Goal: Task Accomplishment & Management: Manage account settings

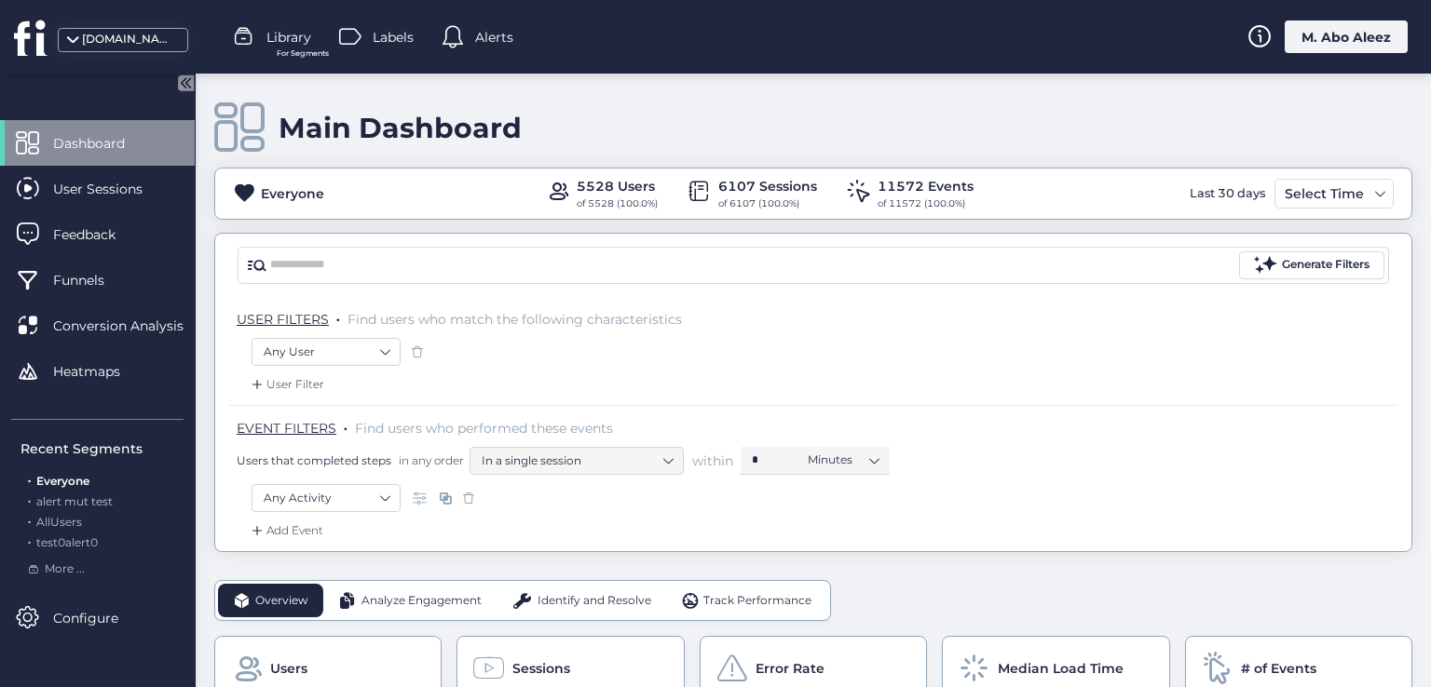
click at [474, 40] on div "Alerts" at bounding box center [477, 37] width 72 height 28
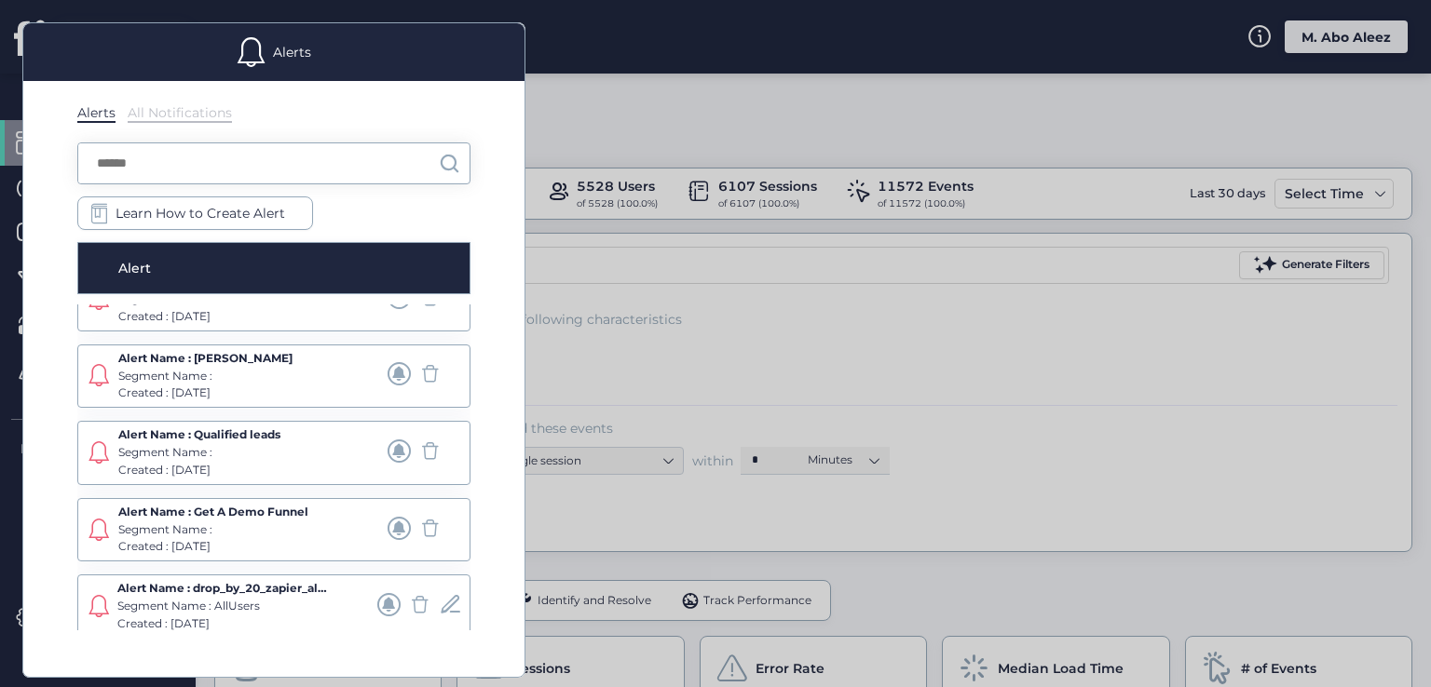
scroll to position [502, 0]
click at [377, 604] on span at bounding box center [388, 601] width 23 height 23
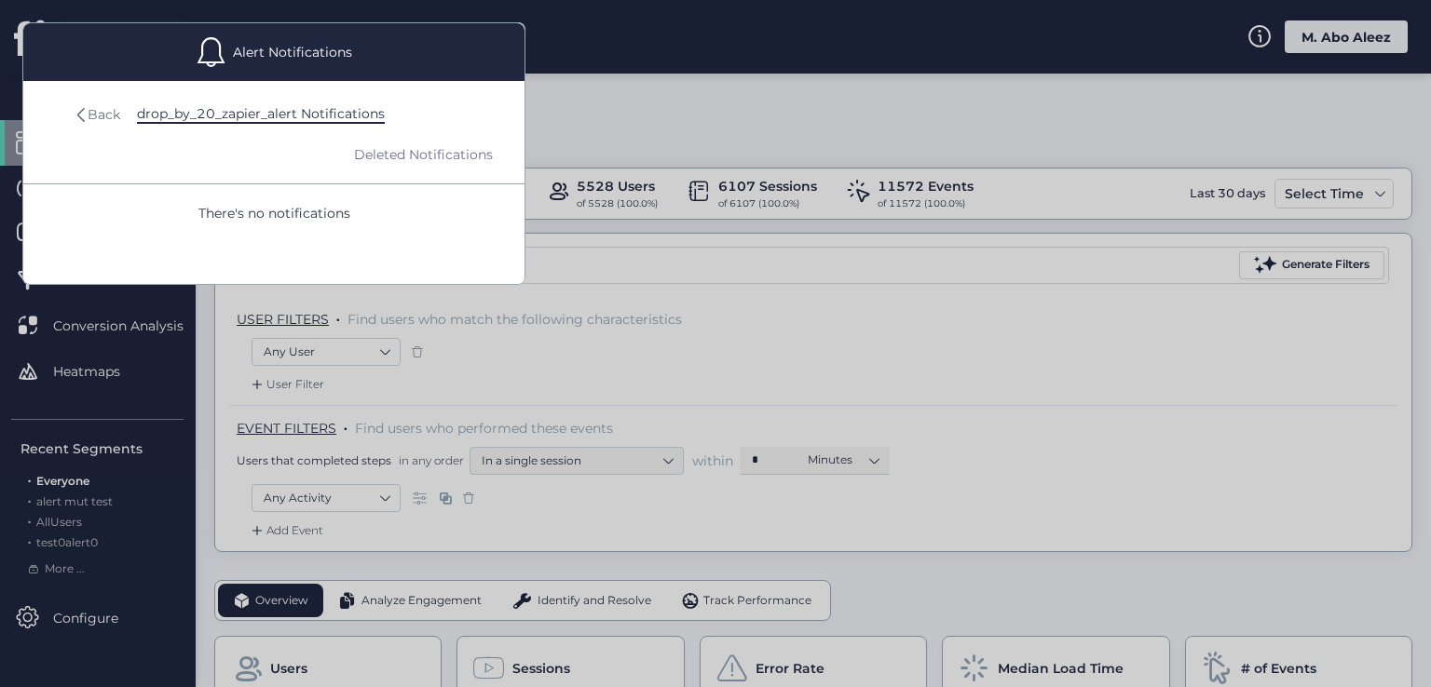
click at [82, 105] on div "Back" at bounding box center [98, 114] width 43 height 20
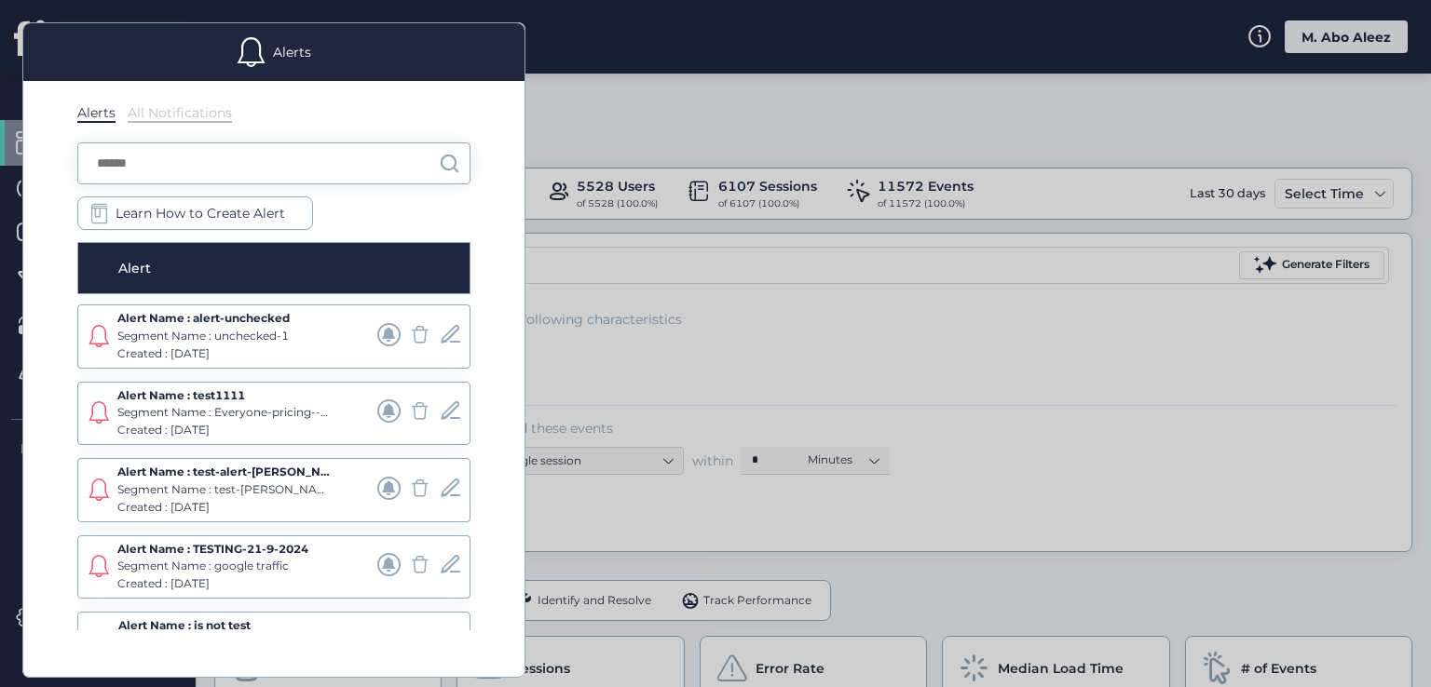
click at [378, 494] on span at bounding box center [388, 488] width 23 height 23
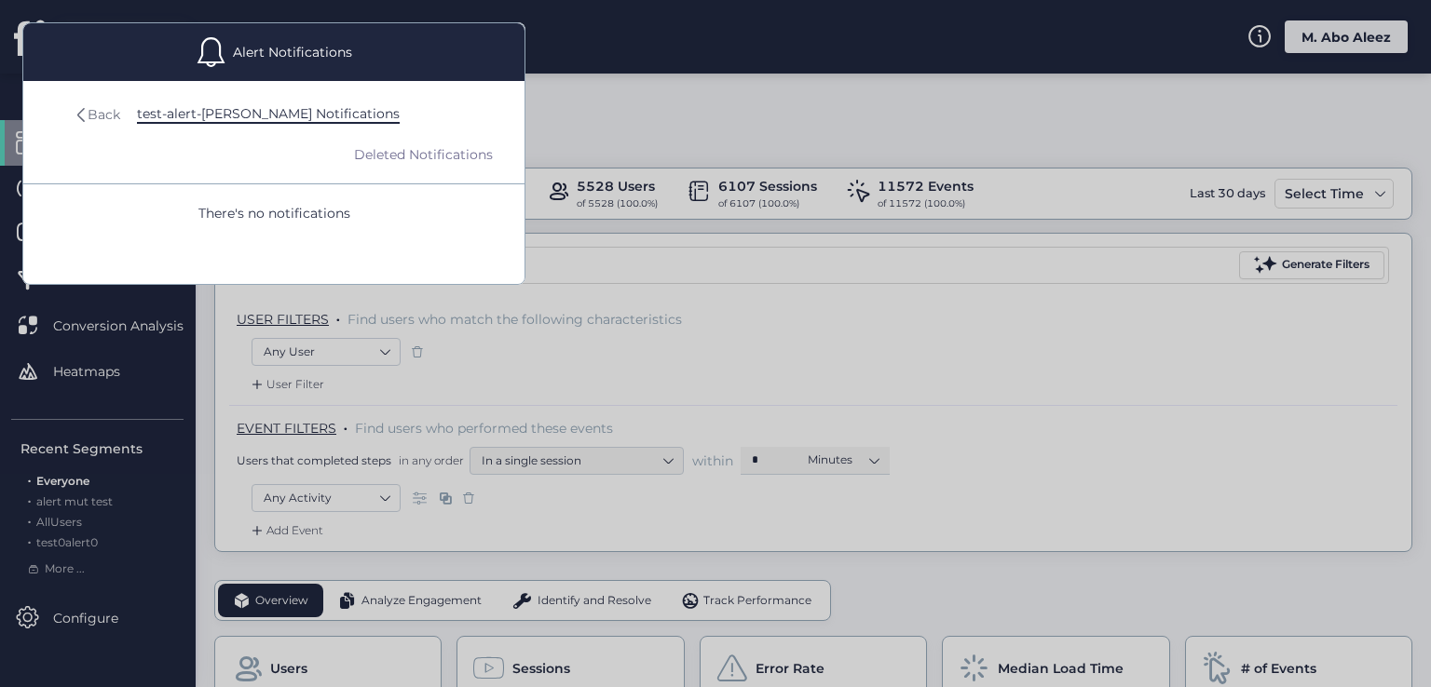
click at [111, 105] on div "Back" at bounding box center [104, 114] width 33 height 20
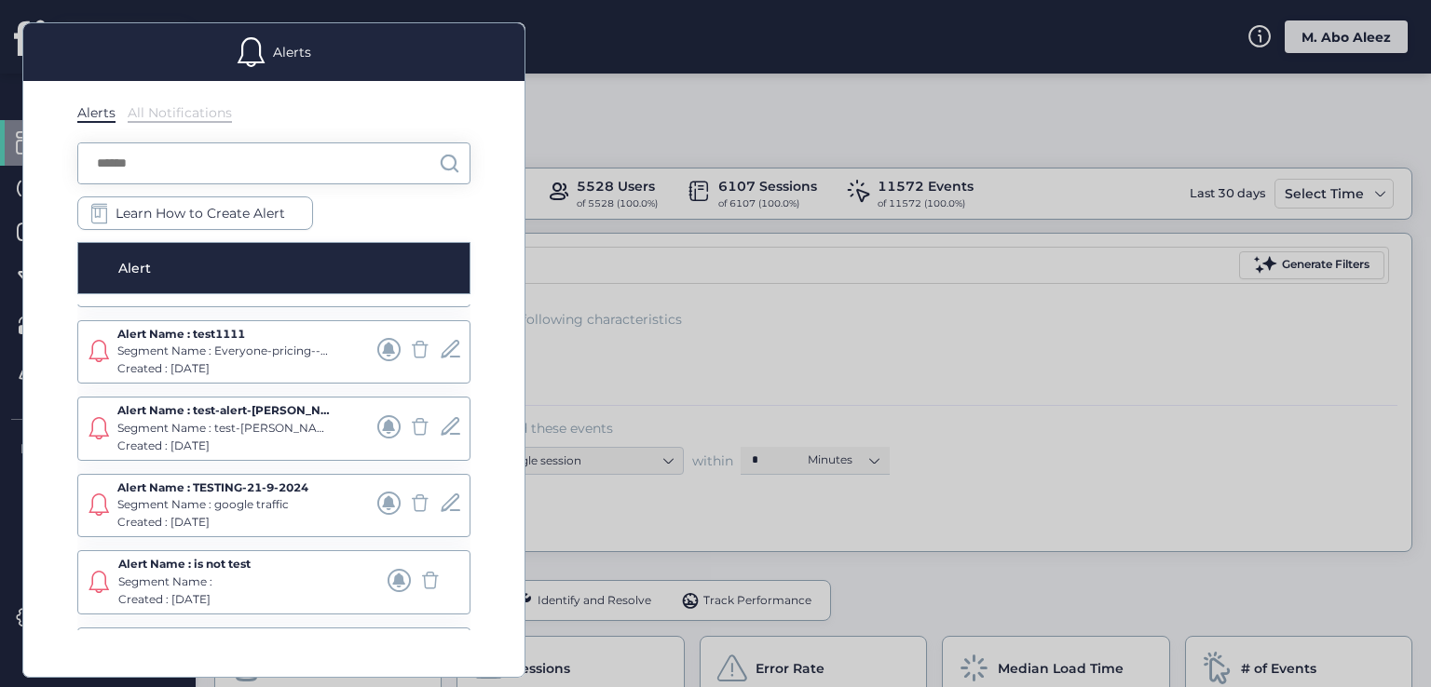
scroll to position [93, 0]
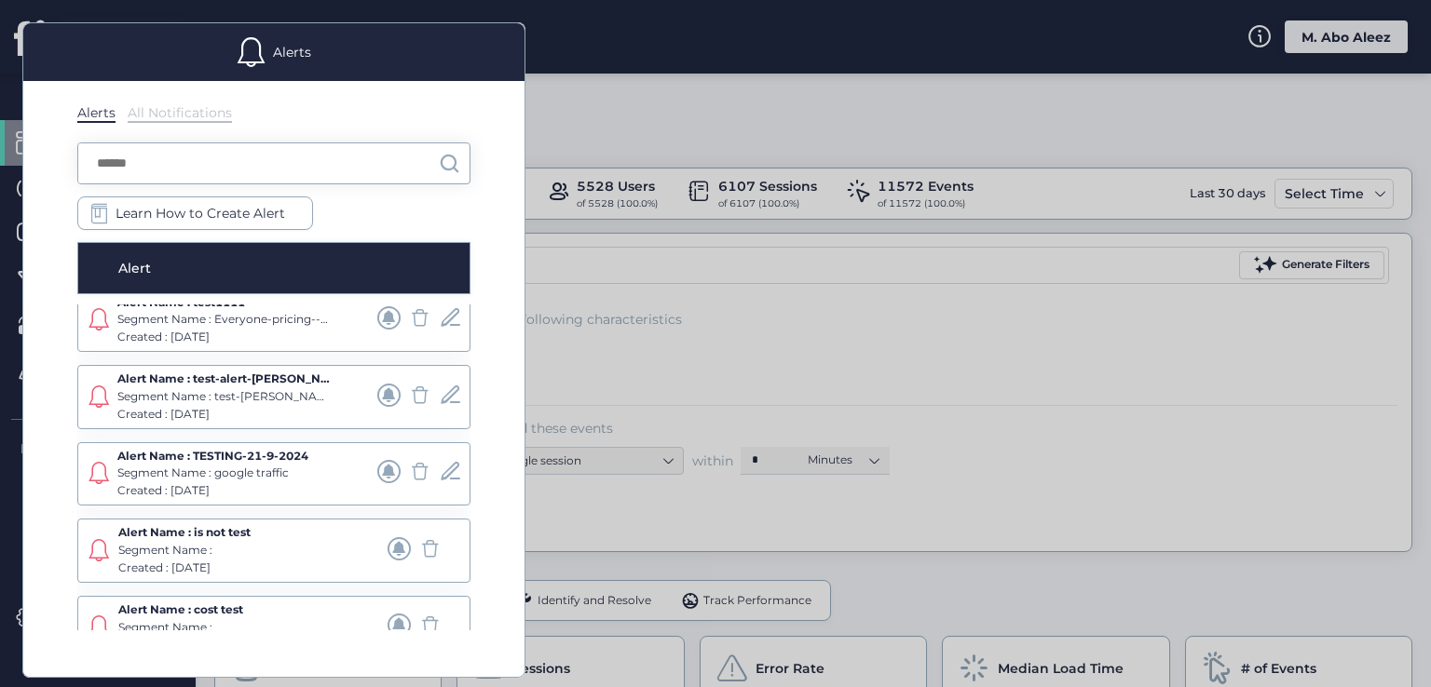
click at [387, 541] on span at bounding box center [398, 548] width 23 height 23
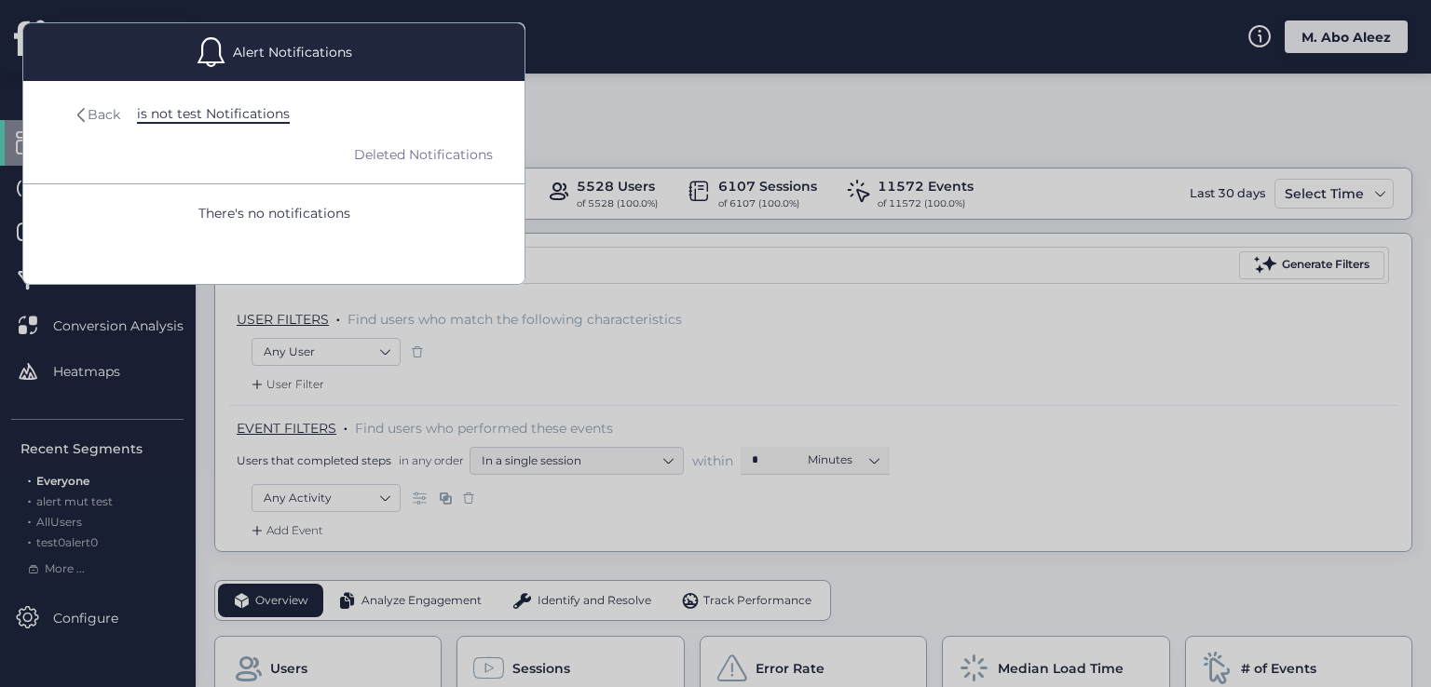
click at [96, 109] on div "Back" at bounding box center [104, 114] width 33 height 20
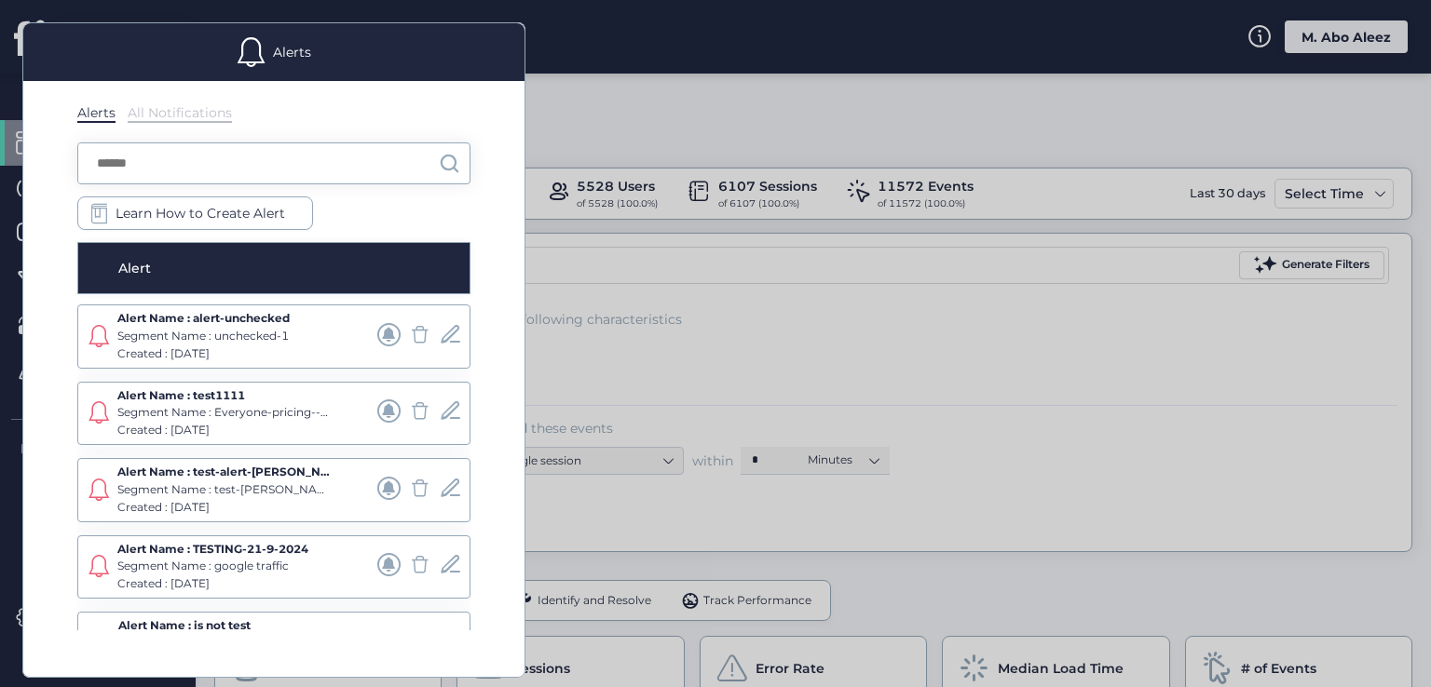
click at [377, 339] on span at bounding box center [388, 334] width 23 height 23
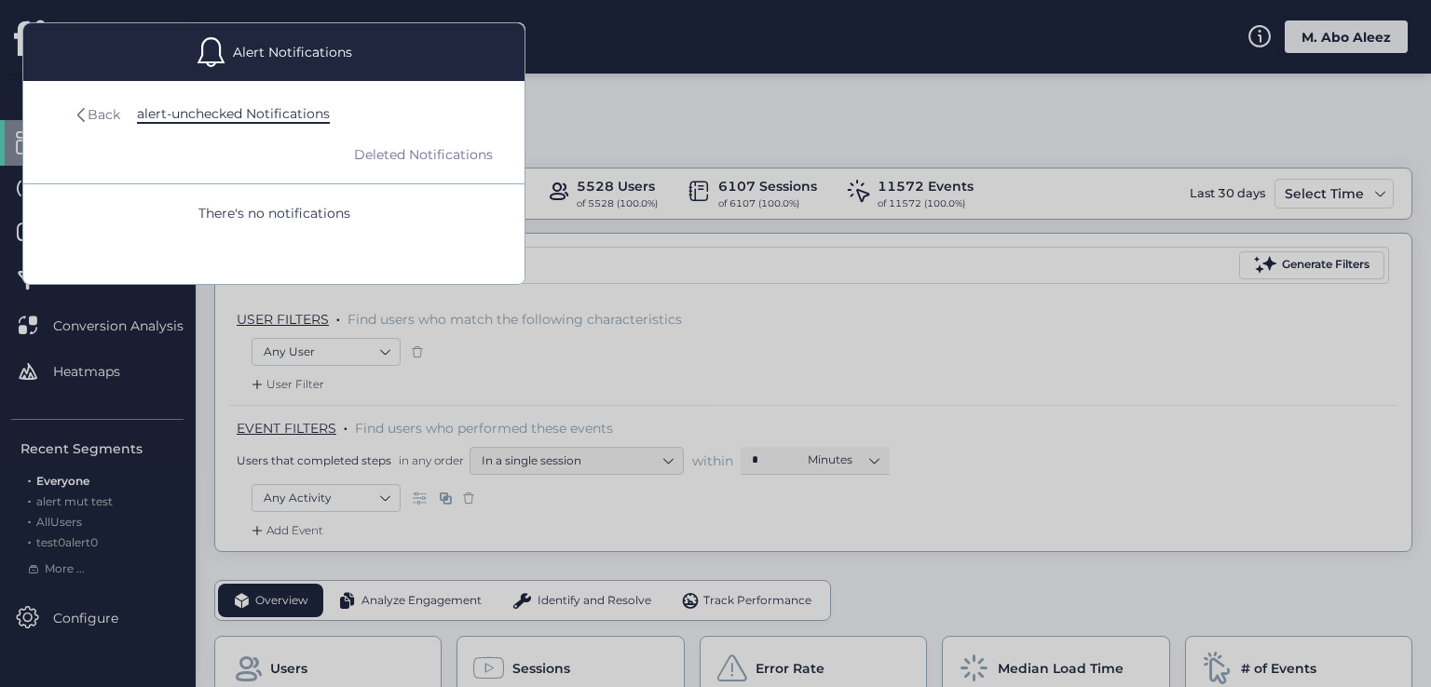
click at [113, 104] on div "Back" at bounding box center [104, 114] width 33 height 20
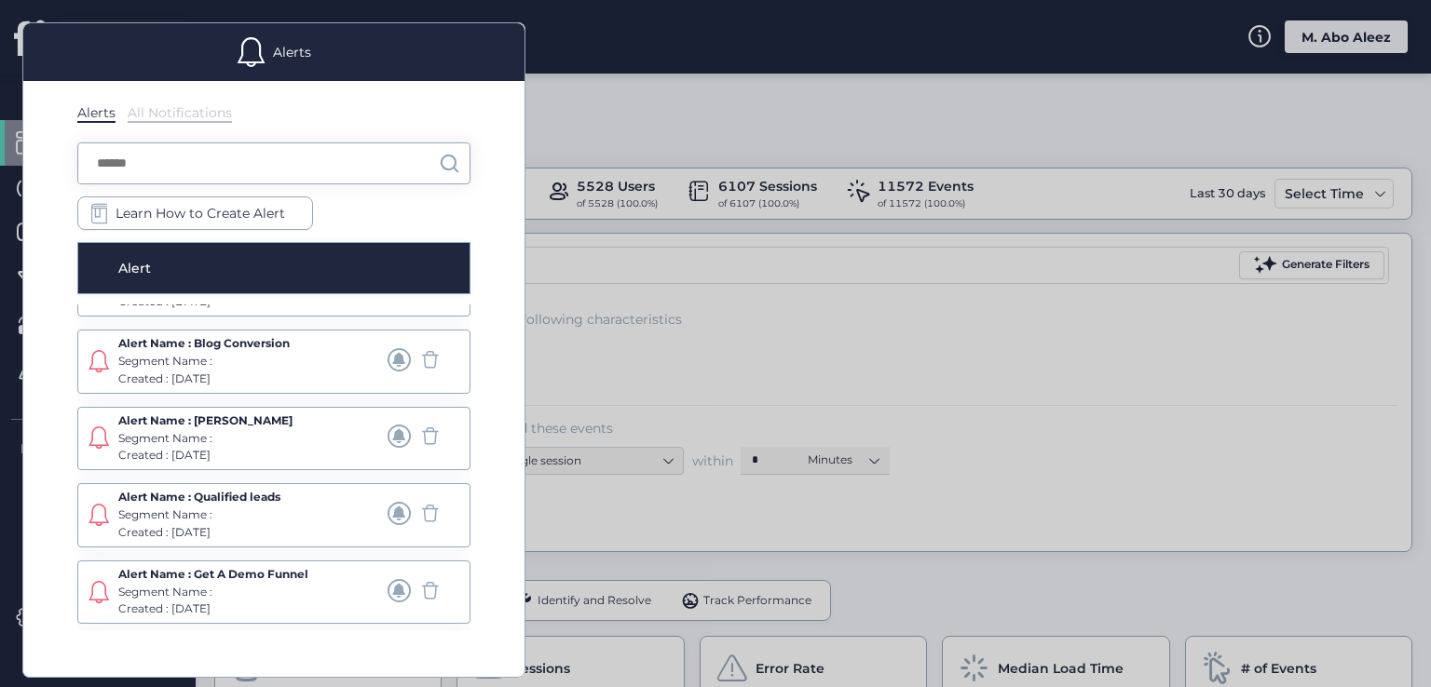
scroll to position [502, 0]
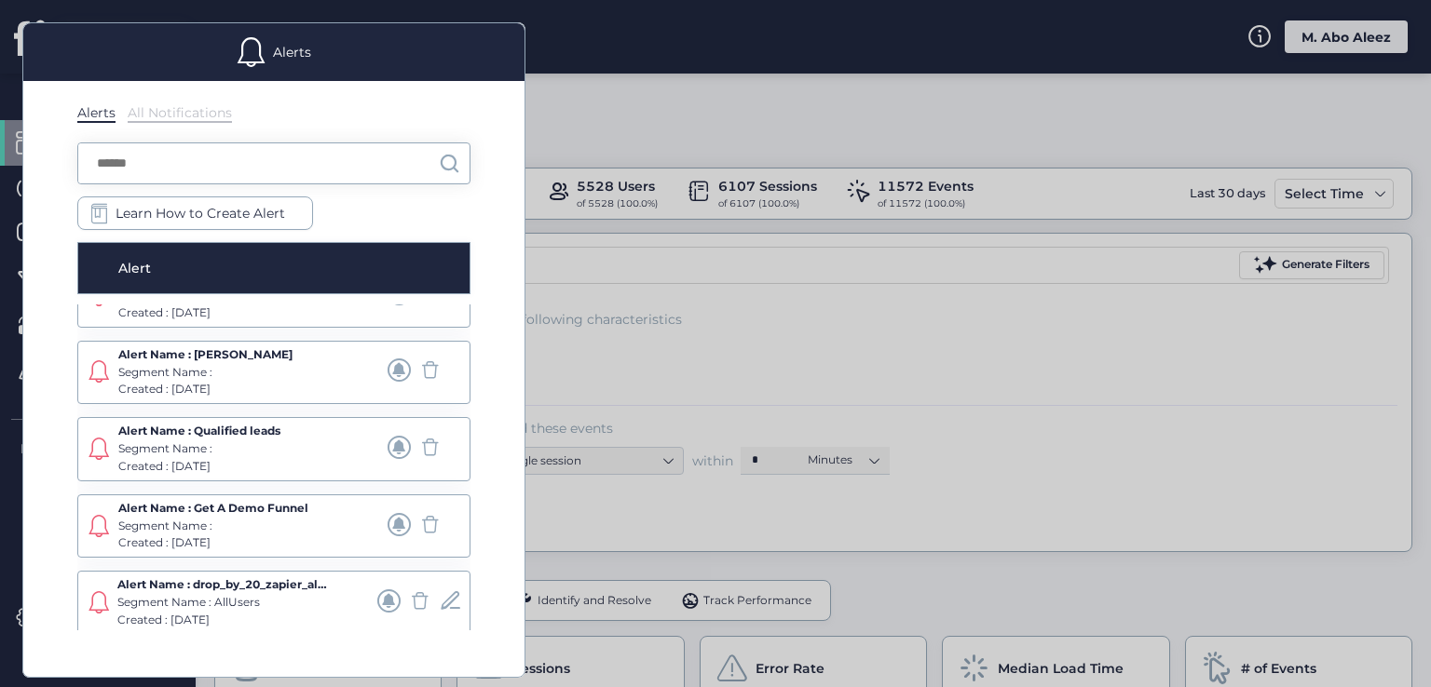
click at [377, 601] on span at bounding box center [388, 601] width 23 height 23
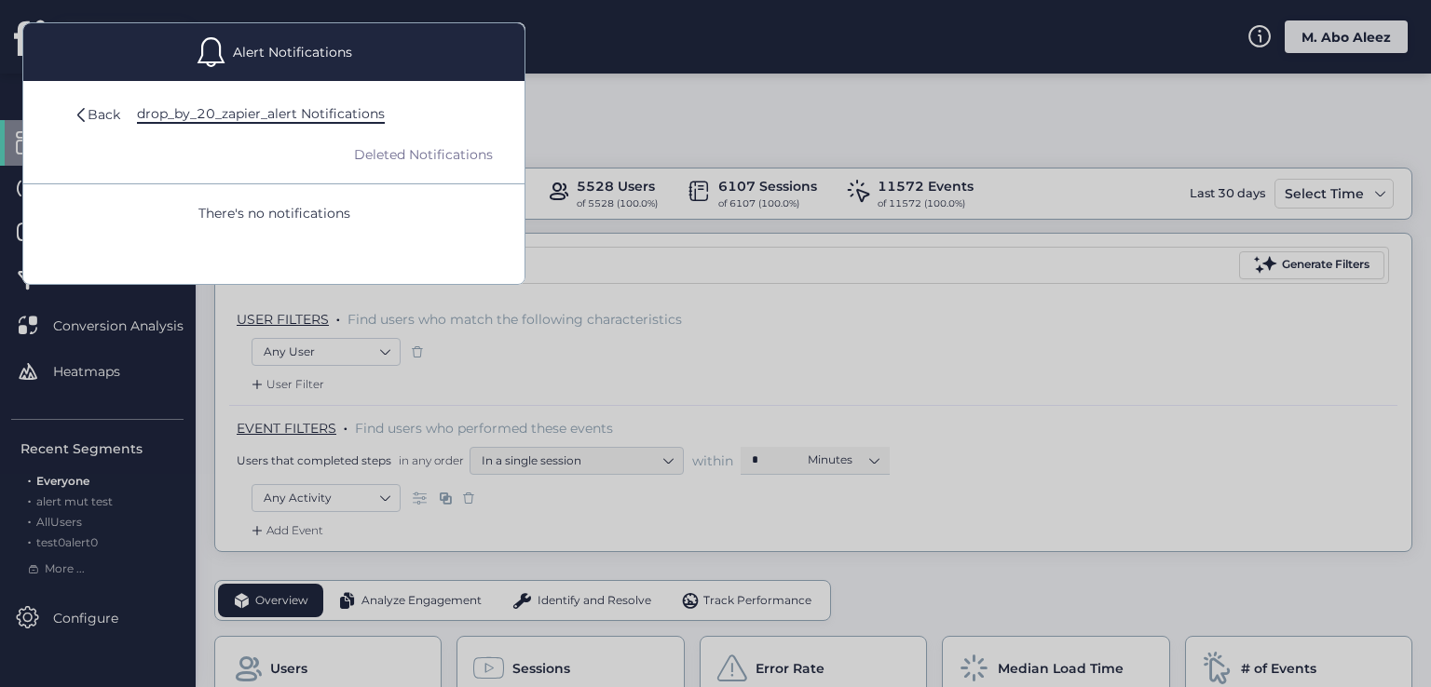
click at [72, 109] on div "Back drop_by_20_zapier_alert Notifications Deleted Notifications There's no not…" at bounding box center [273, 182] width 501 height 203
click at [95, 109] on div "Back" at bounding box center [104, 114] width 33 height 20
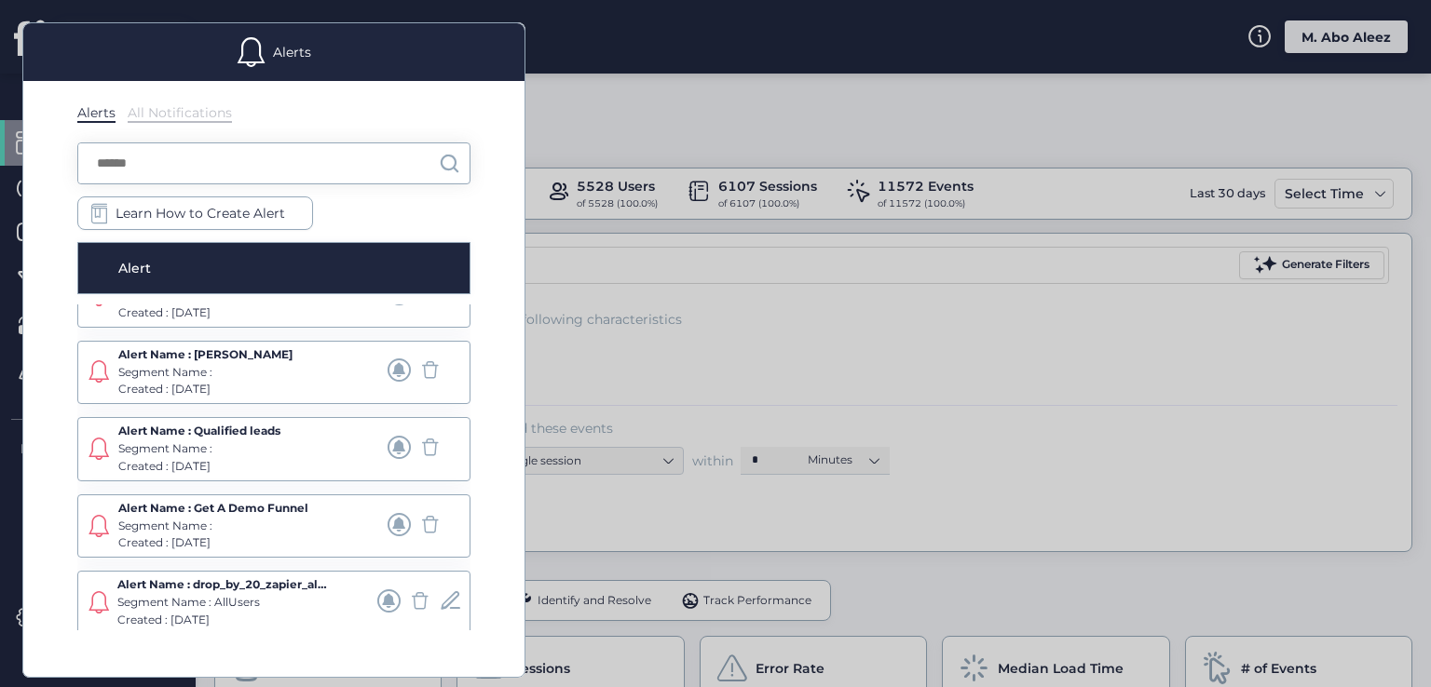
click at [387, 444] on span at bounding box center [398, 447] width 23 height 23
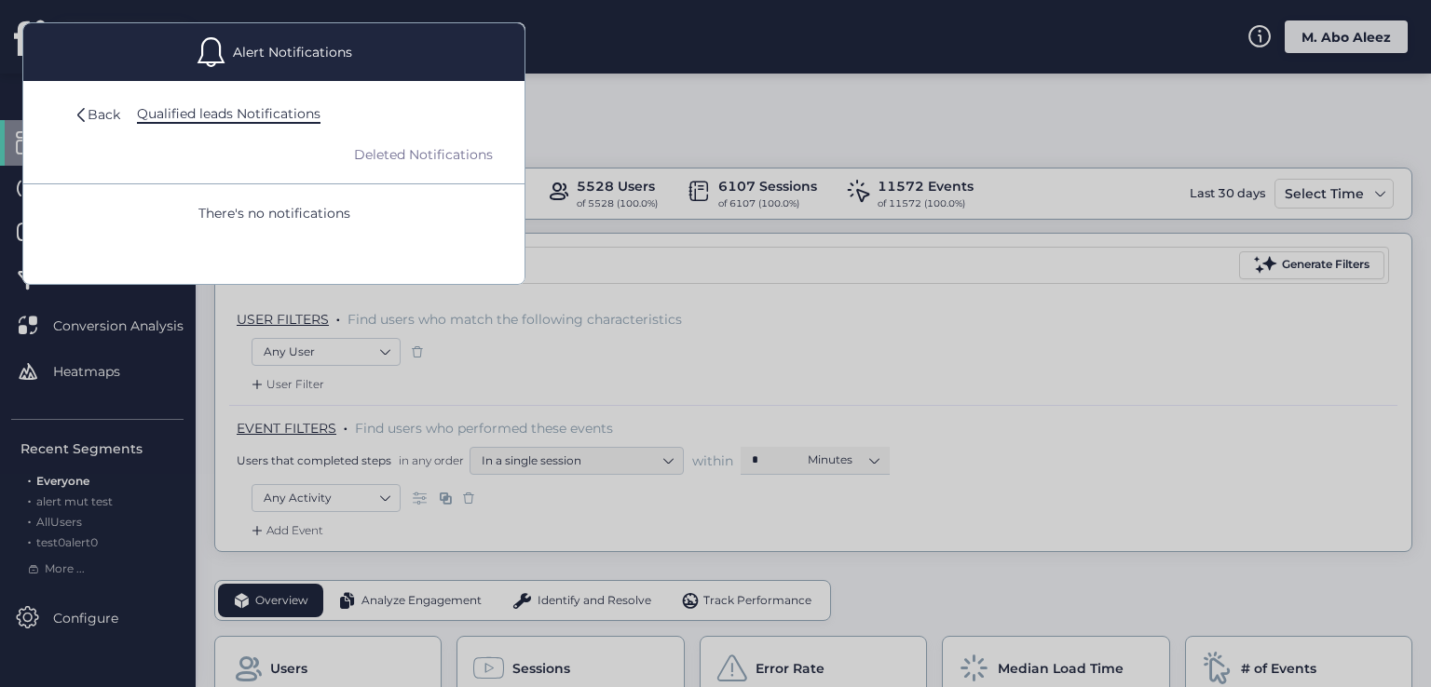
click at [779, 306] on div at bounding box center [715, 343] width 1431 height 687
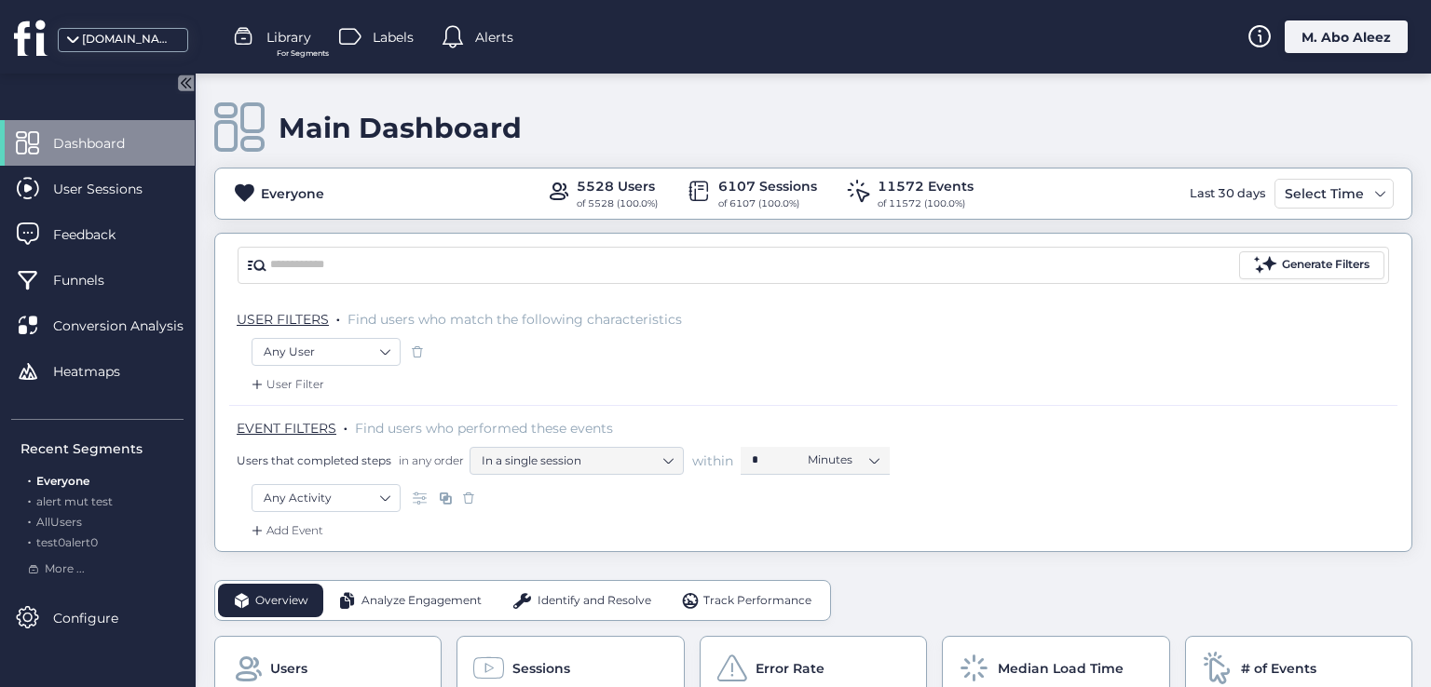
click at [1329, 32] on div "M. Abo Aleez" at bounding box center [1345, 36] width 123 height 33
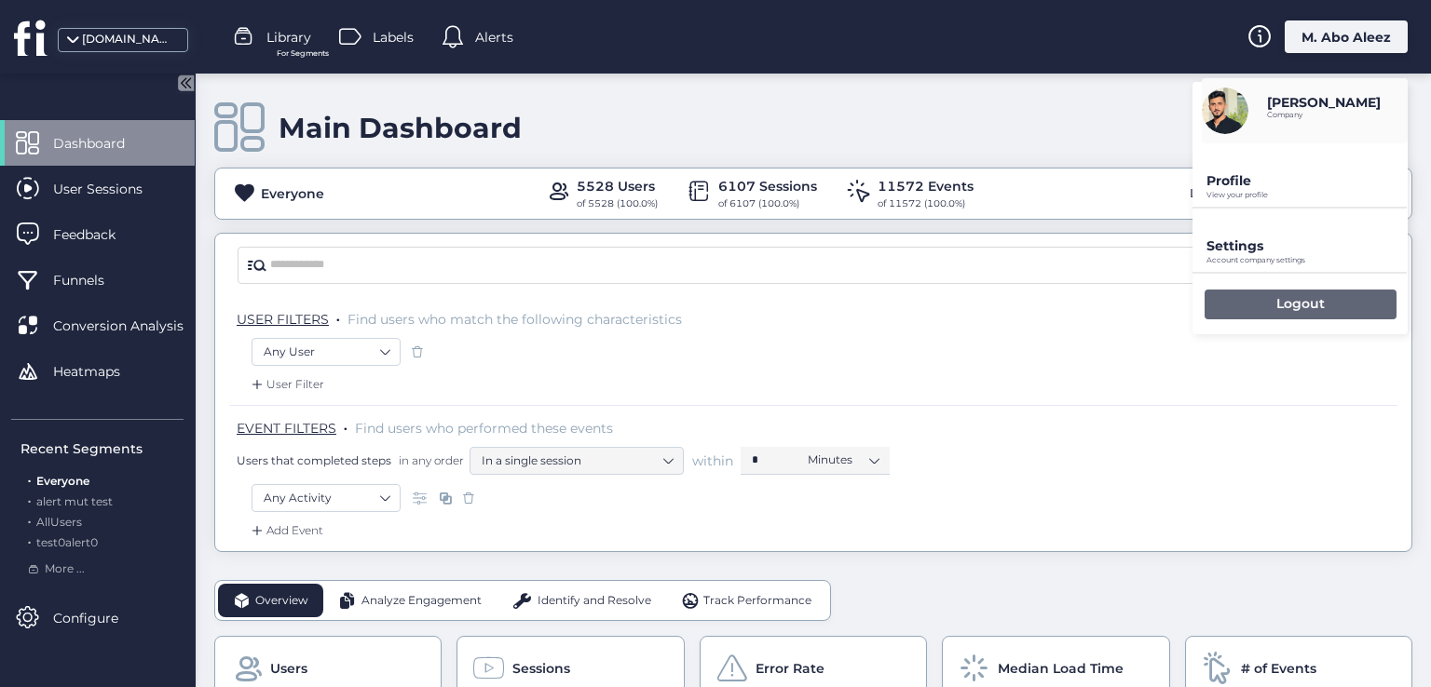
click at [1293, 299] on p "Logout" at bounding box center [1300, 303] width 48 height 17
